Goal: Transaction & Acquisition: Purchase product/service

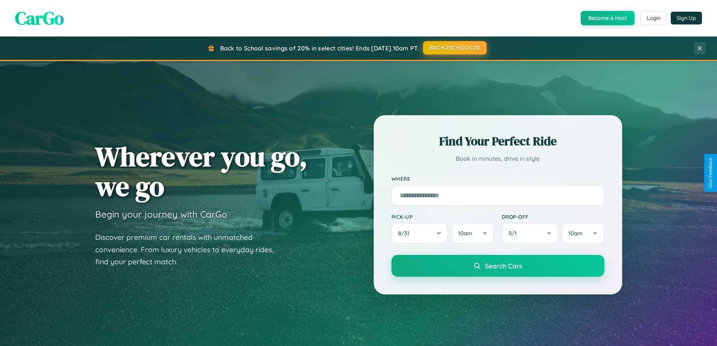
click at [455, 48] on button "BACK2SCHOOL20" at bounding box center [455, 48] width 64 height 14
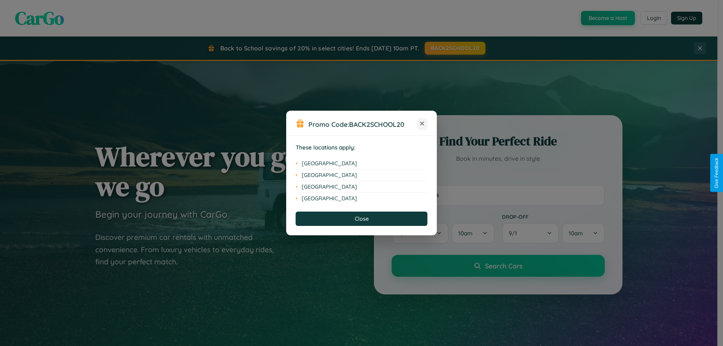
click at [422, 124] on icon at bounding box center [422, 124] width 4 height 4
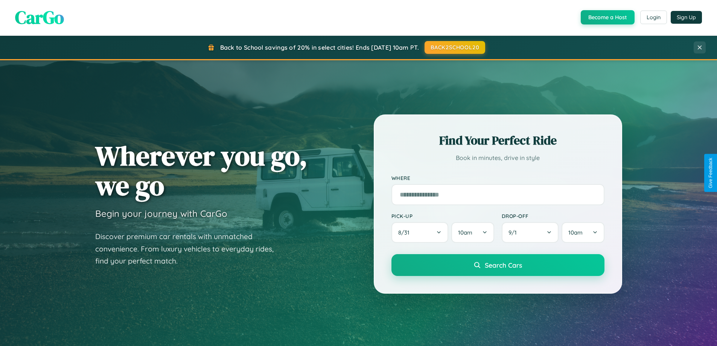
scroll to position [325, 0]
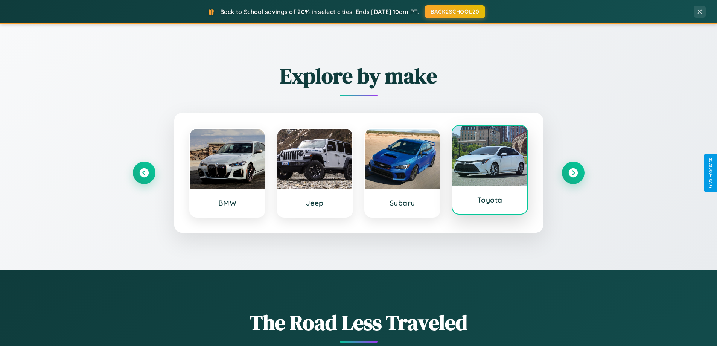
click at [490, 171] on div at bounding box center [490, 156] width 75 height 60
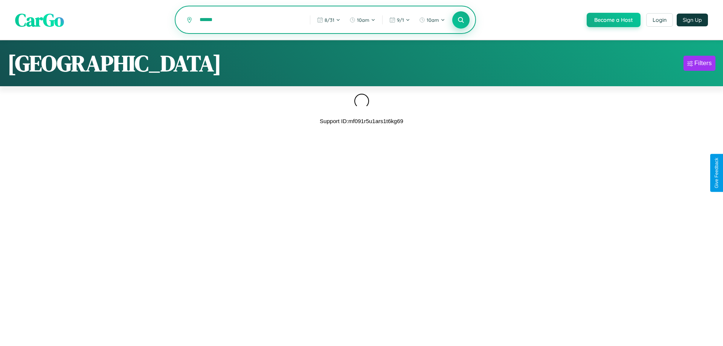
type input "******"
click at [460, 20] on icon at bounding box center [460, 19] width 7 height 7
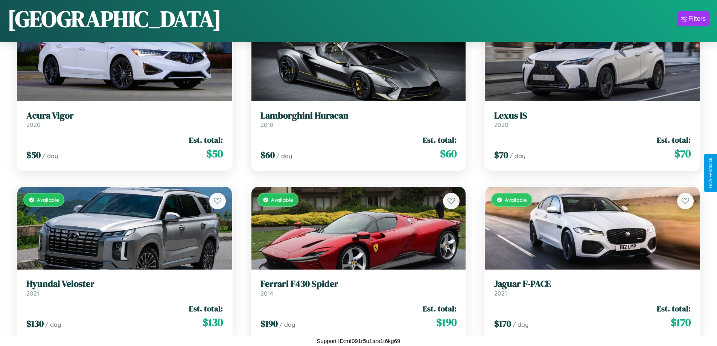
scroll to position [8538, 0]
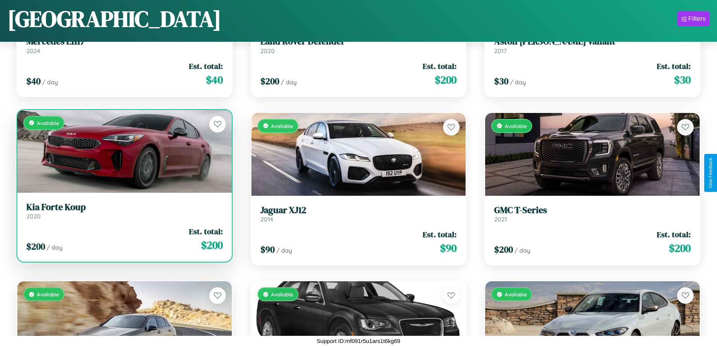
click at [124, 211] on h3 "Kia Forte Koup" at bounding box center [124, 207] width 197 height 11
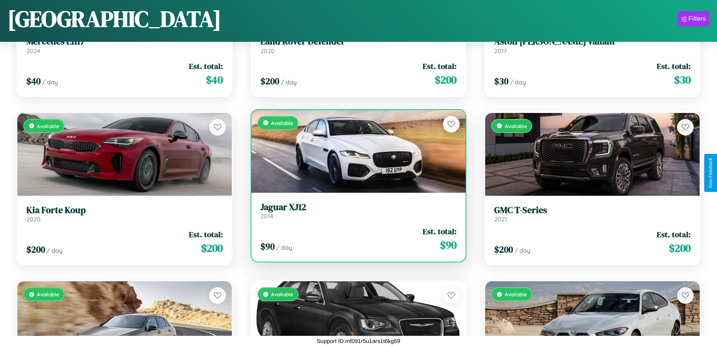
scroll to position [5671, 0]
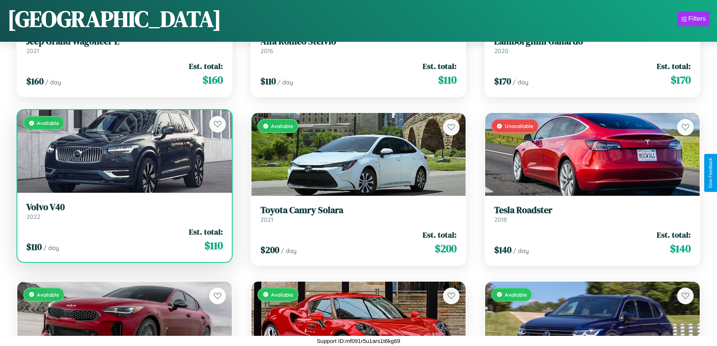
click at [124, 214] on link "Volvo V40 2022" at bounding box center [124, 211] width 197 height 18
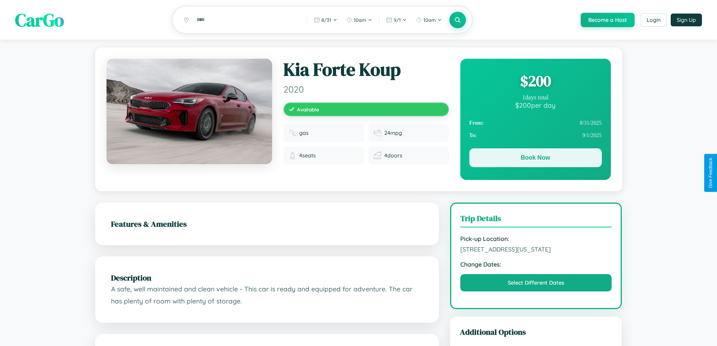
click at [536, 159] on button "Book Now" at bounding box center [536, 157] width 133 height 19
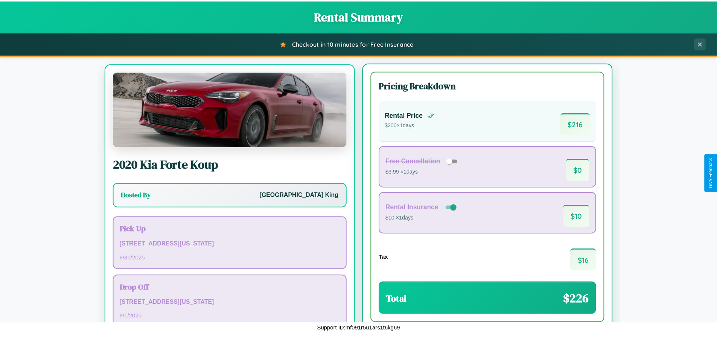
scroll to position [35, 0]
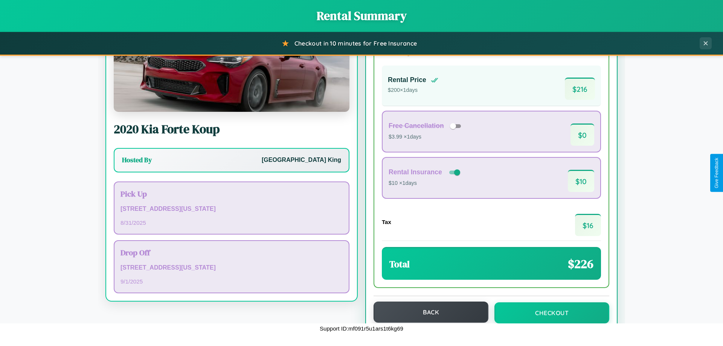
click at [427, 312] on button "Back" at bounding box center [431, 312] width 115 height 21
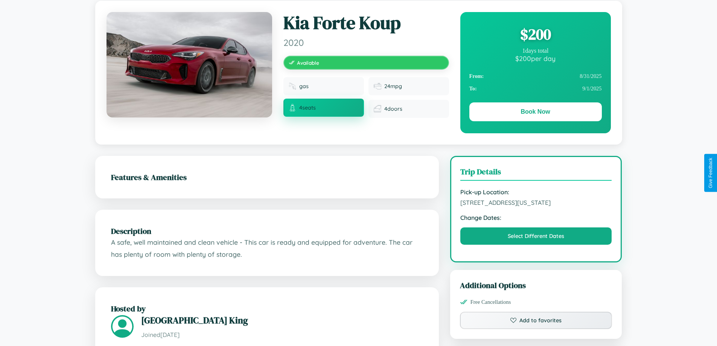
scroll to position [81, 0]
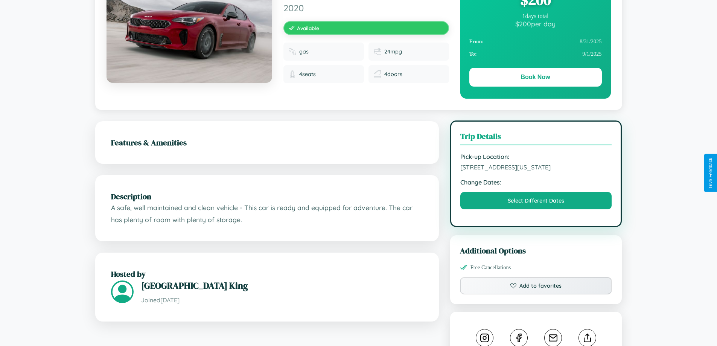
click at [536, 171] on span "[STREET_ADDRESS][US_STATE]" at bounding box center [537, 167] width 152 height 8
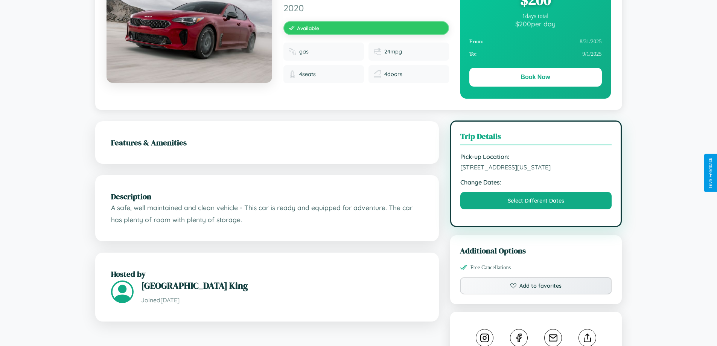
click at [536, 171] on span "[STREET_ADDRESS][US_STATE]" at bounding box center [537, 167] width 152 height 8
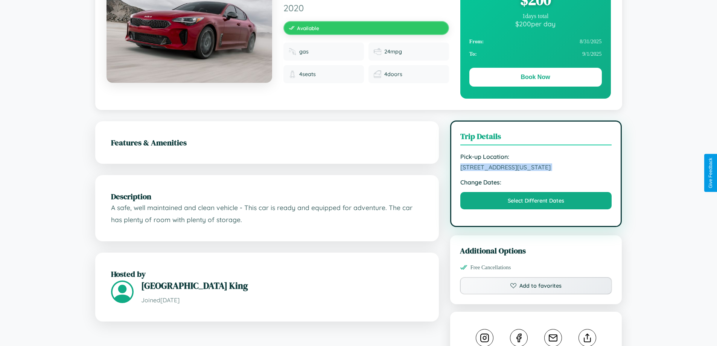
click at [536, 171] on span "[STREET_ADDRESS][US_STATE]" at bounding box center [537, 167] width 152 height 8
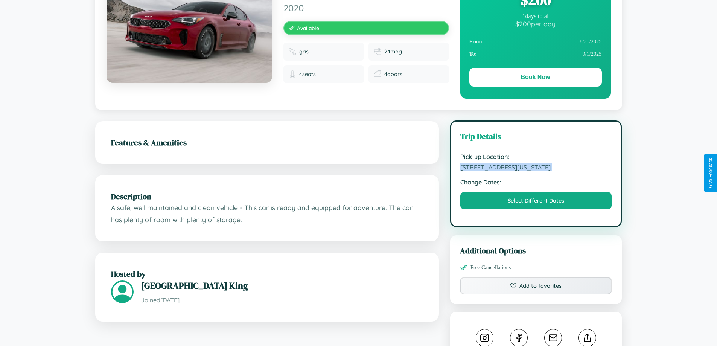
click at [536, 171] on span "[STREET_ADDRESS][US_STATE]" at bounding box center [537, 167] width 152 height 8
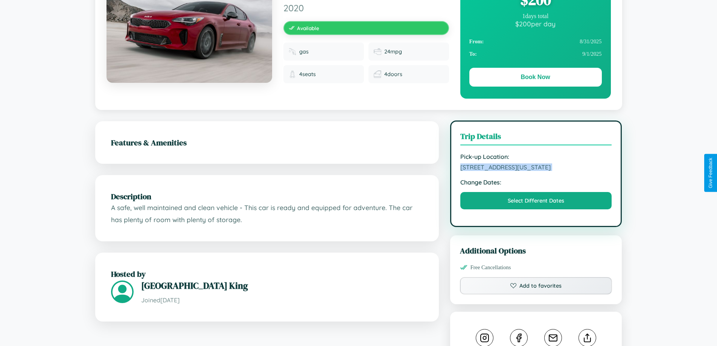
click at [536, 171] on span "[STREET_ADDRESS][US_STATE]" at bounding box center [537, 167] width 152 height 8
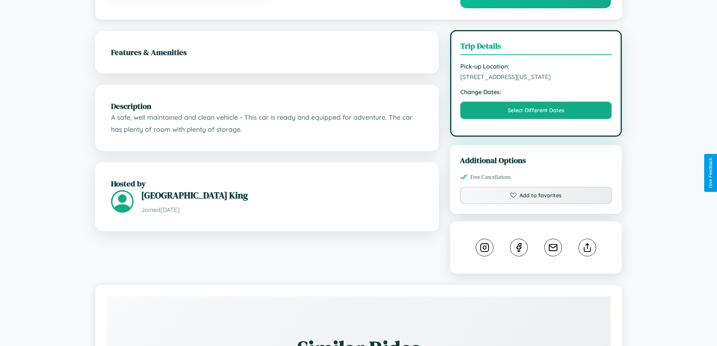
scroll to position [255, 0]
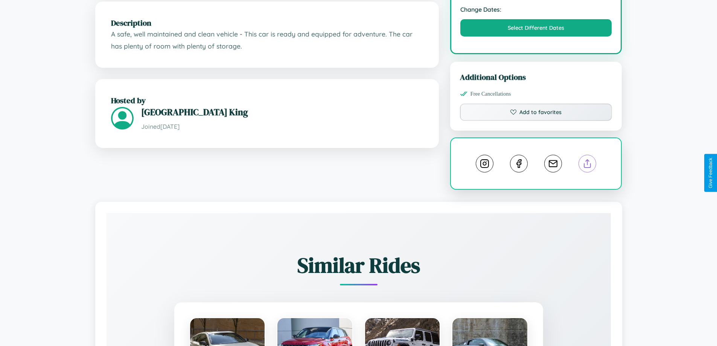
click at [588, 165] on line at bounding box center [588, 162] width 0 height 5
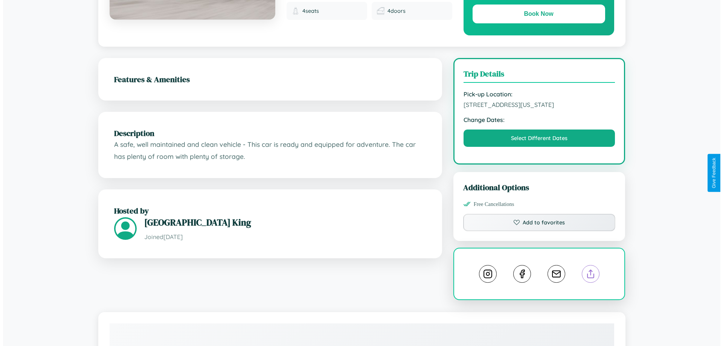
scroll to position [0, 0]
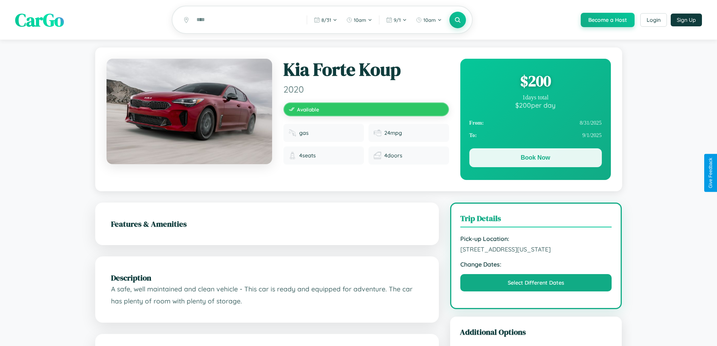
click at [536, 159] on button "Book Now" at bounding box center [536, 157] width 133 height 19
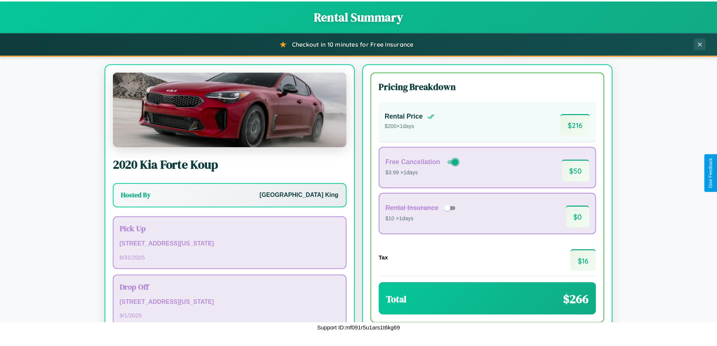
scroll to position [52, 0]
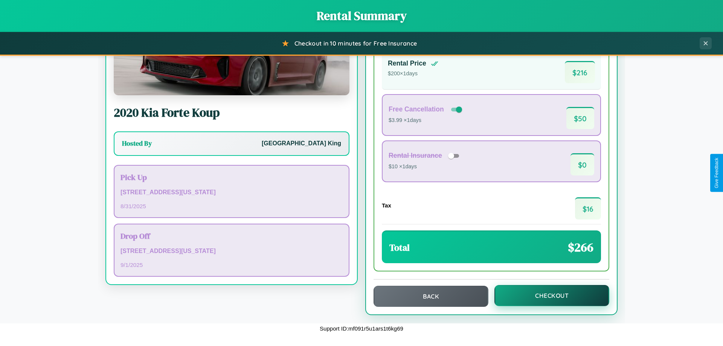
click at [547, 296] on button "Checkout" at bounding box center [551, 295] width 115 height 21
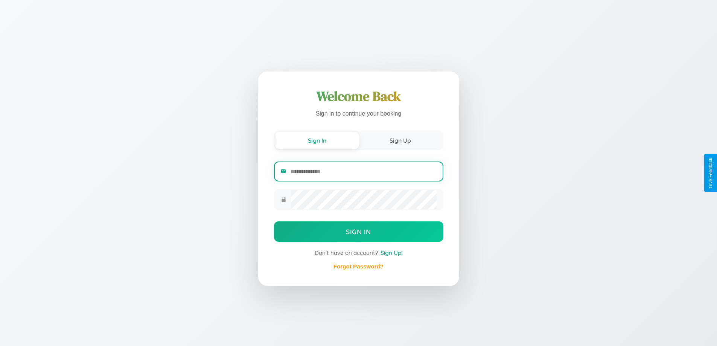
click at [363, 171] on input "email" at bounding box center [364, 171] width 146 height 18
type input "**********"
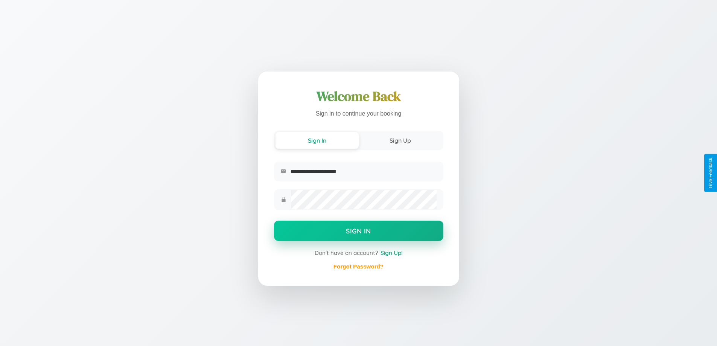
click at [359, 232] on button "Sign In" at bounding box center [358, 231] width 169 height 20
